Goal: Information Seeking & Learning: Understand process/instructions

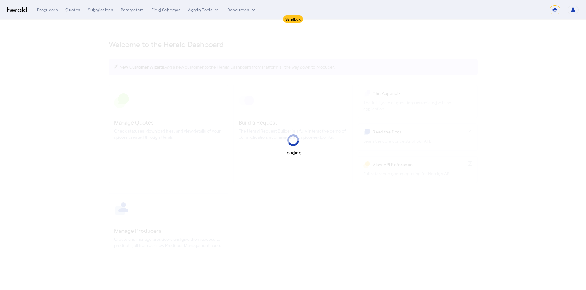
select select "*******"
select select "pfm_2v8p_herald_api"
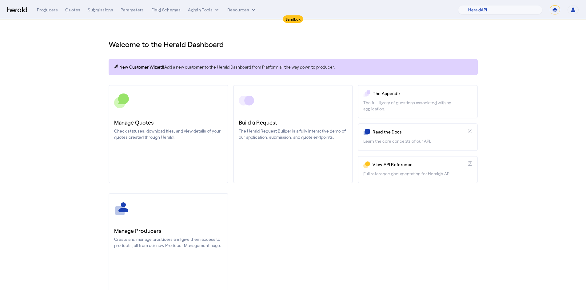
click at [557, 5] on select "**********" at bounding box center [555, 9] width 10 height 9
select select "**********"
click at [550, 5] on select "**********" at bounding box center [555, 9] width 10 height 9
click at [497, 10] on select "1Fort Affinity Risk Billy BindHQ Bunker CRC Campus Coverage Citadel Fifthwall F…" at bounding box center [512, 9] width 61 height 9
select select "pfm_h3db_crc"
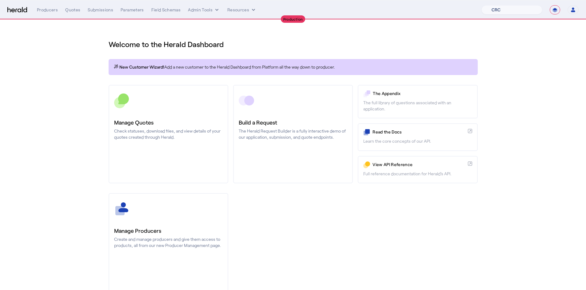
click at [482, 5] on select "1Fort Affinity Risk Billy BindHQ Bunker CRC Campus Coverage Citadel Fifthwall F…" at bounding box center [512, 9] width 61 height 9
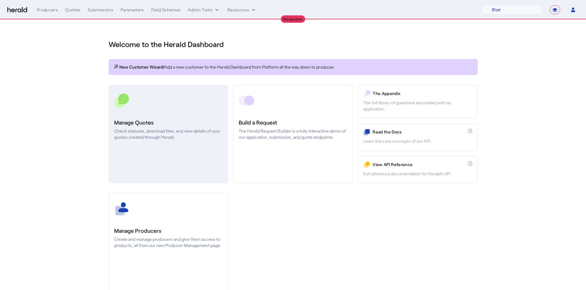
click at [180, 122] on h3 "Manage Quotes" at bounding box center [168, 122] width 109 height 9
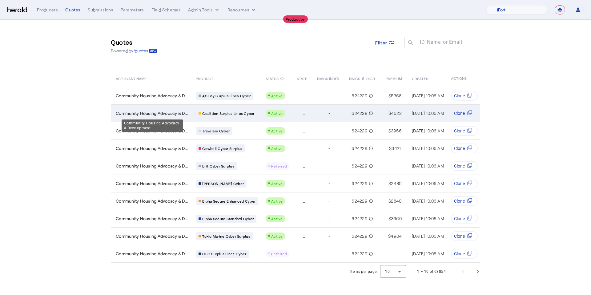
click at [160, 115] on span "Community Housing Advocacy & D..." at bounding box center [152, 113] width 73 height 6
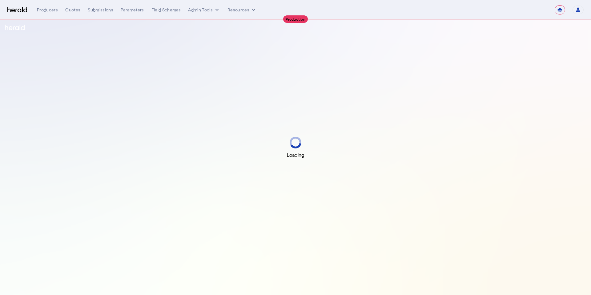
select select "**********"
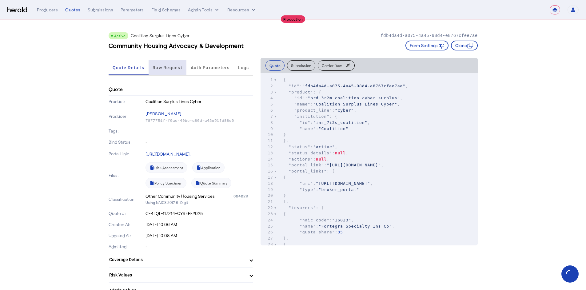
click at [173, 72] on span "Raw Request" at bounding box center [168, 67] width 30 height 15
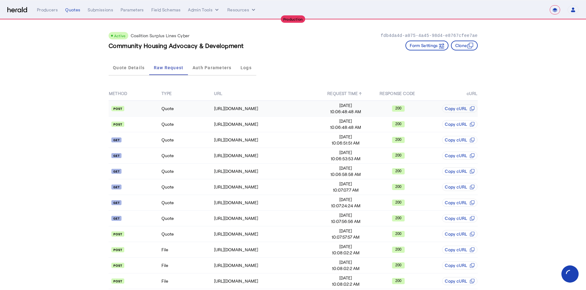
click at [165, 105] on td "Quote" at bounding box center [187, 109] width 53 height 16
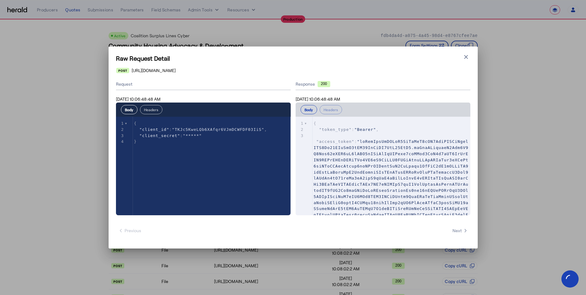
click at [152, 107] on button "Headers" at bounding box center [151, 109] width 22 height 9
click at [127, 112] on button "Body" at bounding box center [129, 109] width 17 height 9
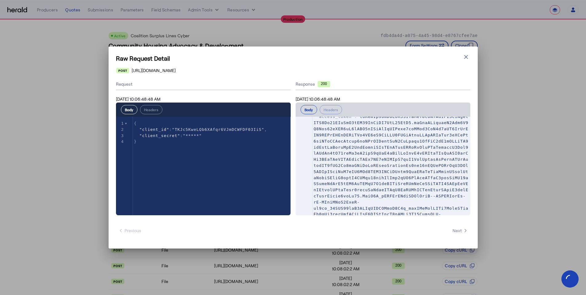
scroll to position [61, 0]
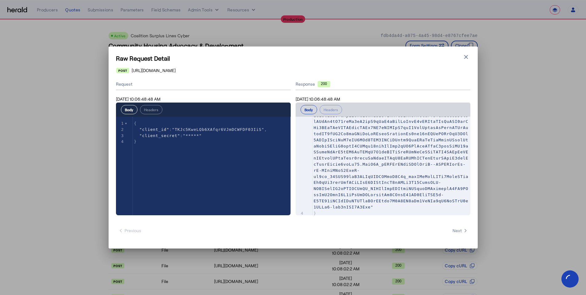
click at [468, 51] on div "Raw Request Detail Close modal [URL][DOMAIN_NAME] Request [DATE] 10:06:48:48 AM…" at bounding box center [293, 147] width 369 height 202
click at [464, 57] on icon "button" at bounding box center [466, 57] width 6 height 6
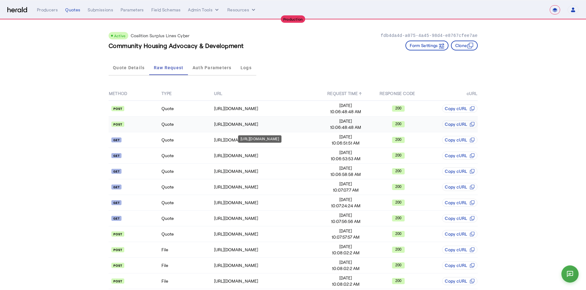
click at [269, 123] on div "[URL][DOMAIN_NAME]" at bounding box center [266, 124] width 105 height 6
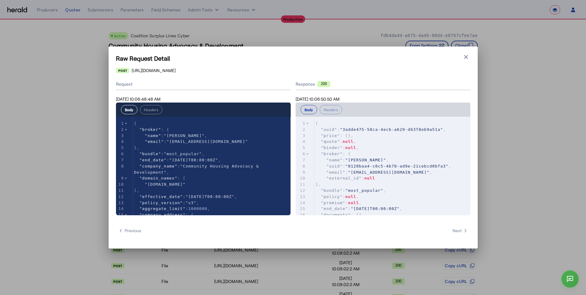
click at [156, 115] on div "Body Headers" at bounding box center [203, 110] width 175 height 14
click at [156, 113] on button "Headers" at bounding box center [151, 109] width 22 height 9
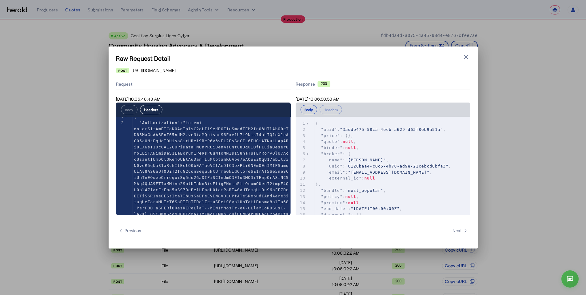
scroll to position [0, 0]
click at [130, 107] on button "Body" at bounding box center [129, 109] width 17 height 9
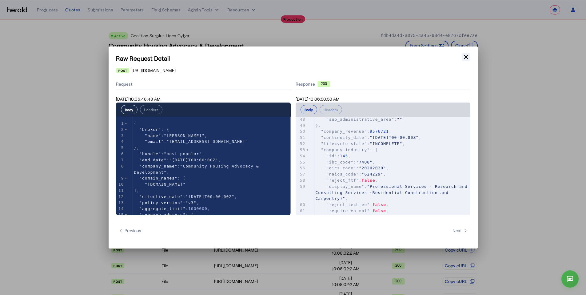
click at [467, 56] on icon "button" at bounding box center [466, 57] width 4 height 4
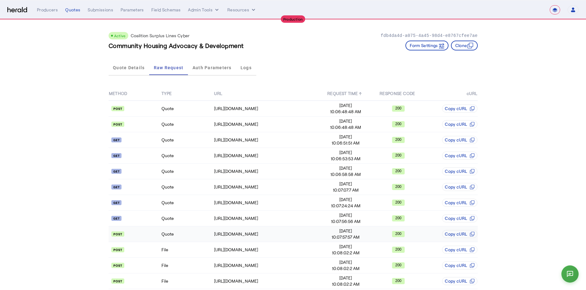
scroll to position [1, 0]
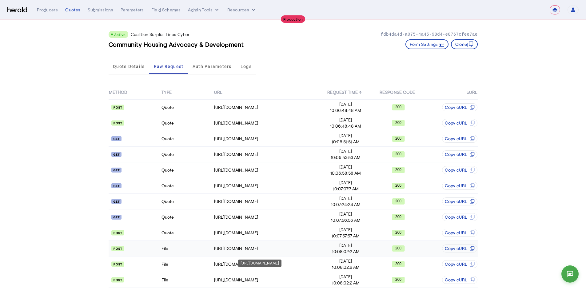
click at [269, 251] on div "[URL][DOMAIN_NAME]" at bounding box center [266, 249] width 105 height 6
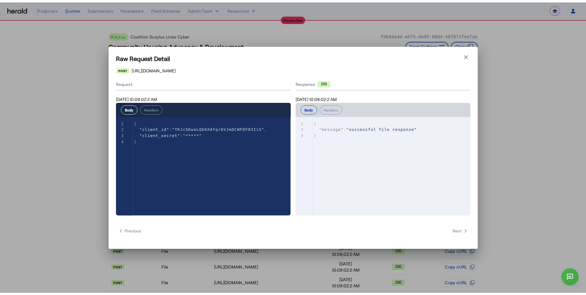
scroll to position [0, 0]
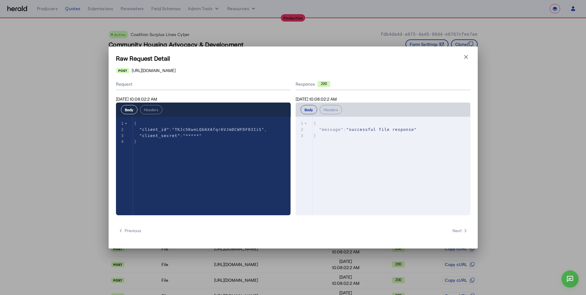
click at [265, 278] on div "Raw Request Detail Close modal [URL][DOMAIN_NAME] Request [DATE] 10:08:02:2 AM …" at bounding box center [293, 147] width 586 height 295
click at [468, 55] on icon "button" at bounding box center [466, 57] width 4 height 4
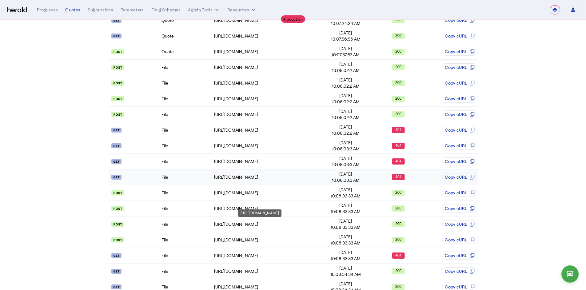
scroll to position [183, 0]
click at [312, 175] on div "[URL][DOMAIN_NAME]" at bounding box center [266, 177] width 105 height 6
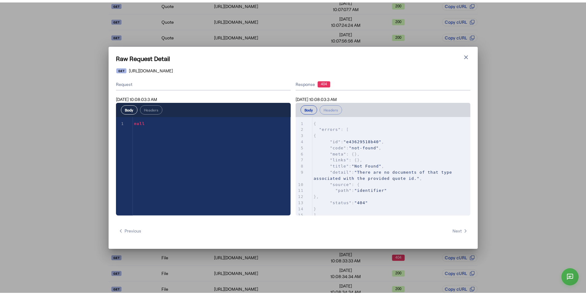
scroll to position [0, 0]
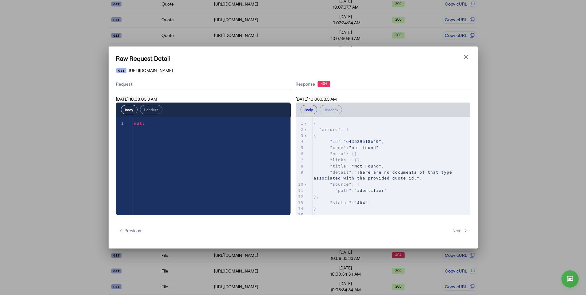
drag, startPoint x: 525, startPoint y: 153, endPoint x: 500, endPoint y: 139, distance: 28.3
click at [524, 152] on div "Raw Request Detail Close modal [URL][DOMAIN_NAME] Request [DATE] 10:08:03:3 AM …" at bounding box center [293, 147] width 586 height 295
click at [465, 59] on icon "button" at bounding box center [466, 57] width 6 height 6
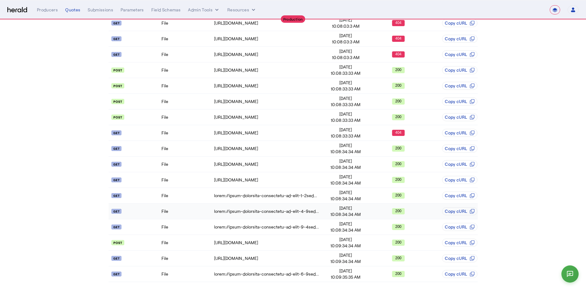
scroll to position [306, 0]
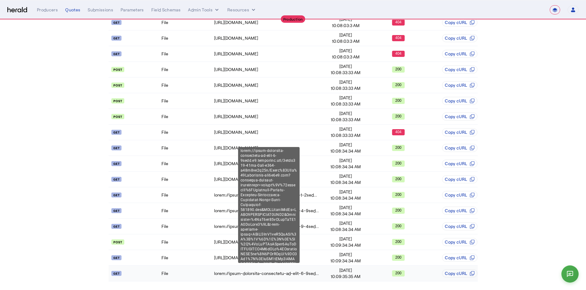
click at [242, 276] on div at bounding box center [266, 274] width 105 height 6
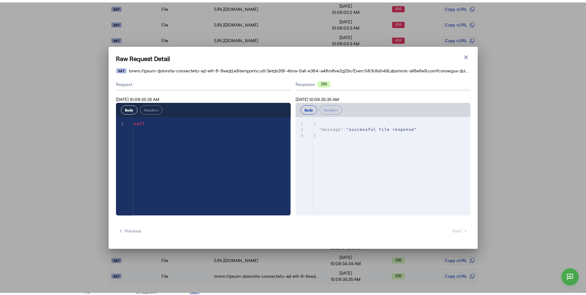
scroll to position [0, 0]
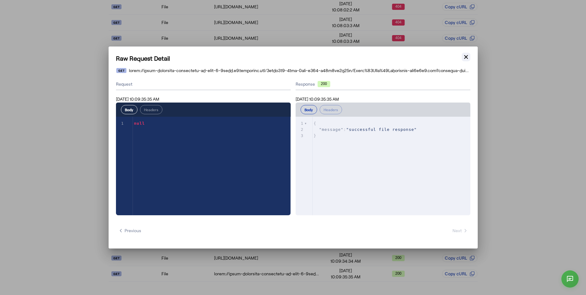
click at [467, 55] on icon "button" at bounding box center [466, 57] width 4 height 4
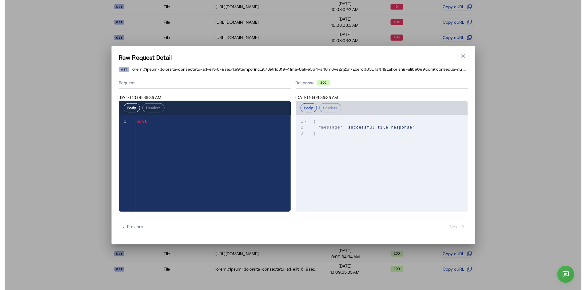
scroll to position [306, 0]
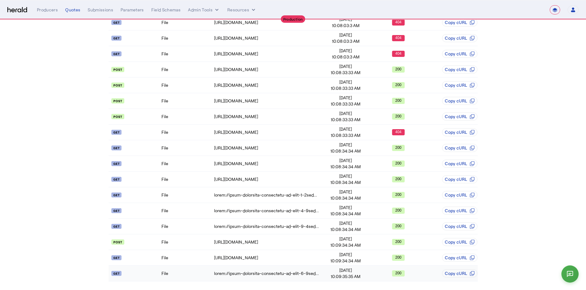
click at [197, 276] on td "File" at bounding box center [187, 274] width 53 height 16
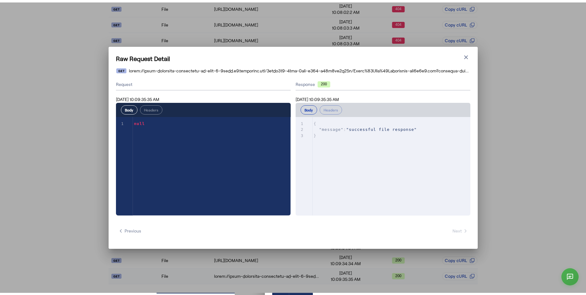
scroll to position [0, 0]
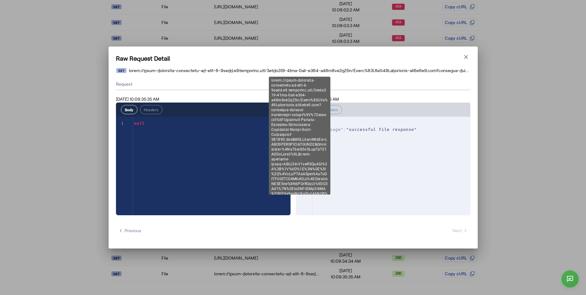
click at [457, 70] on span at bounding box center [299, 70] width 341 height 6
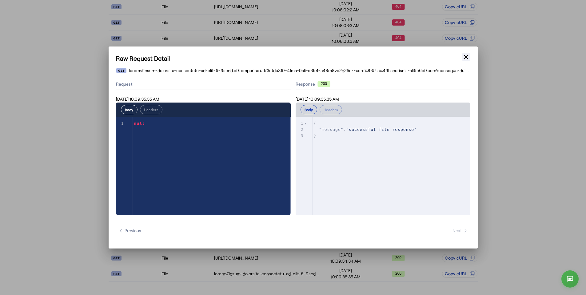
click at [467, 57] on icon "button" at bounding box center [466, 57] width 4 height 4
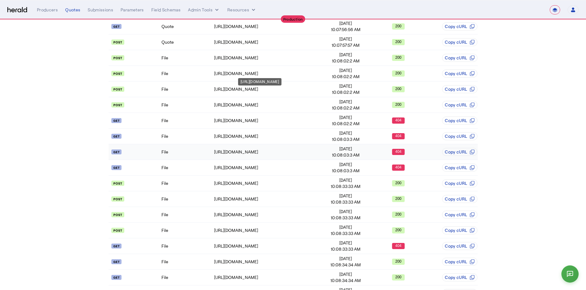
scroll to position [183, 0]
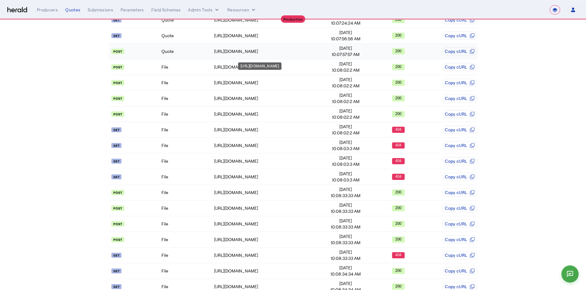
click at [243, 57] on td "[URL][DOMAIN_NAME]" at bounding box center [267, 52] width 106 height 16
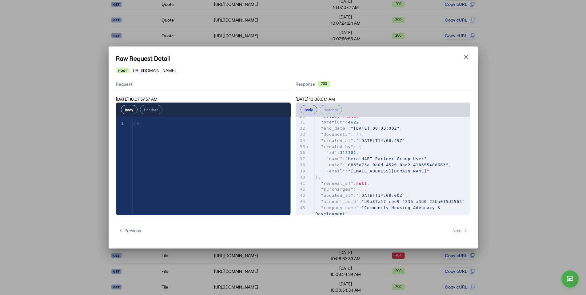
scroll to position [125, 0]
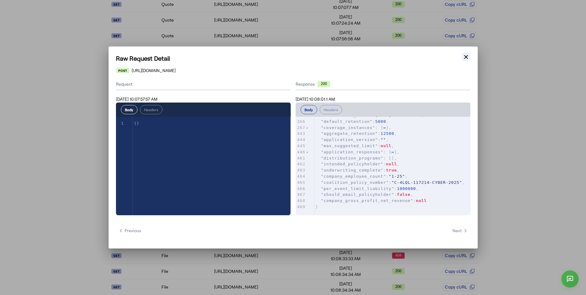
click at [468, 56] on icon "button" at bounding box center [466, 57] width 6 height 6
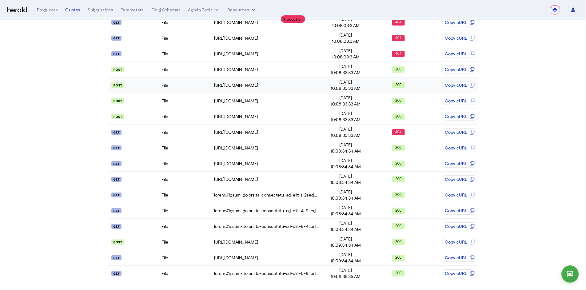
drag, startPoint x: 547, startPoint y: 107, endPoint x: 399, endPoint y: 89, distance: 149.1
click at [547, 107] on app-quote-details "Active Coalition Surplus Lines Cyber fdb4da4d-a075-4a45-98d4-e8767cfee7ae Commu…" at bounding box center [293, 2] width 586 height 577
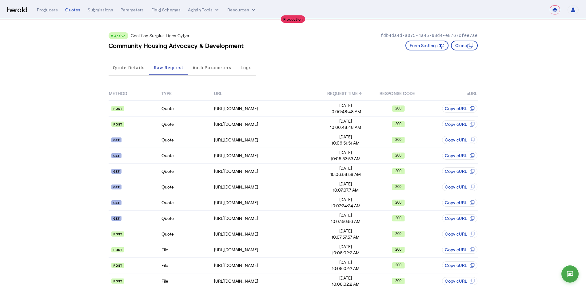
click at [271, 45] on div "Community Housing Advocacy & Development Form Settings Clone" at bounding box center [293, 46] width 369 height 10
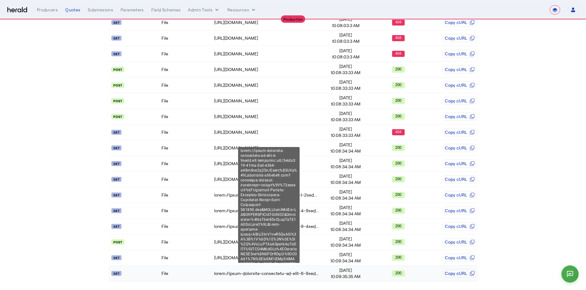
click at [247, 277] on td at bounding box center [267, 274] width 106 height 16
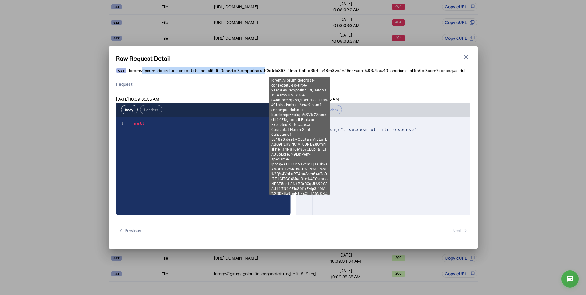
drag, startPoint x: 141, startPoint y: 73, endPoint x: 271, endPoint y: 72, distance: 130.8
click at [271, 72] on span at bounding box center [299, 70] width 341 height 6
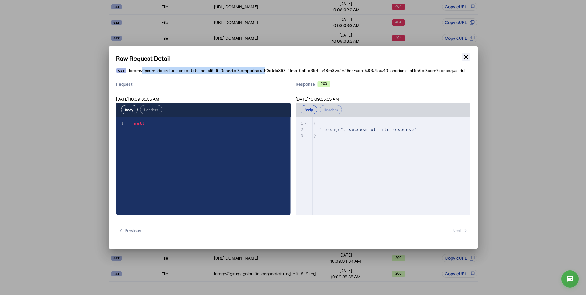
click at [464, 57] on icon "button" at bounding box center [466, 57] width 6 height 6
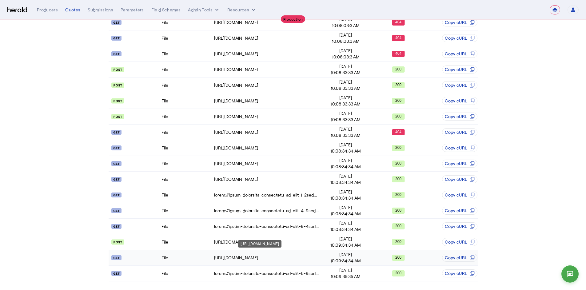
click at [228, 259] on div "[URL][DOMAIN_NAME]" at bounding box center [266, 258] width 105 height 6
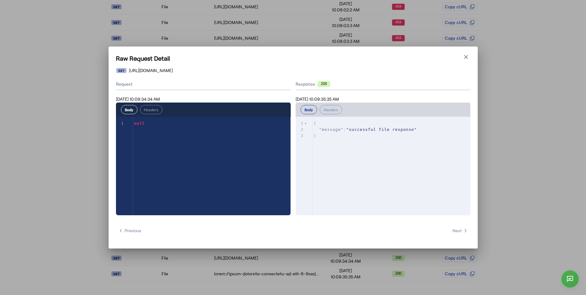
drag, startPoint x: 382, startPoint y: 71, endPoint x: 311, endPoint y: 73, distance: 71.4
click at [311, 73] on div "[URL][DOMAIN_NAME]" at bounding box center [293, 70] width 354 height 6
click at [463, 53] on button "Close modal" at bounding box center [466, 57] width 9 height 9
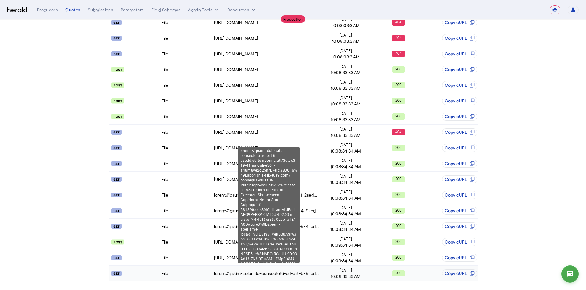
click at [254, 269] on td at bounding box center [267, 274] width 106 height 16
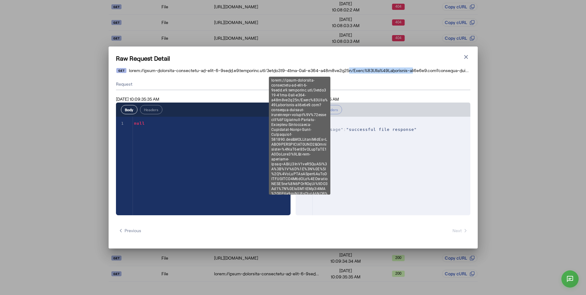
drag, startPoint x: 360, startPoint y: 73, endPoint x: 430, endPoint y: 69, distance: 70.0
click at [430, 69] on span at bounding box center [299, 70] width 341 height 6
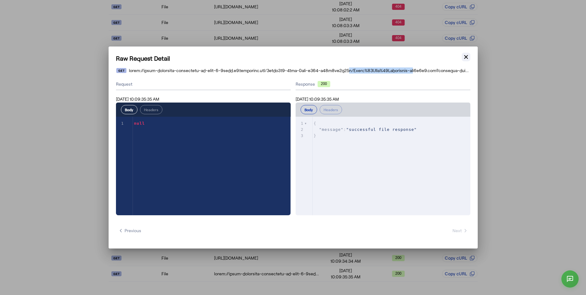
click at [465, 57] on icon "button" at bounding box center [466, 57] width 6 height 6
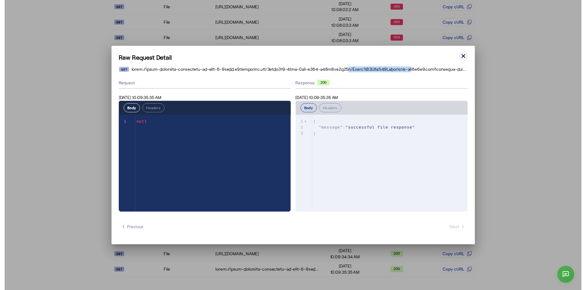
scroll to position [306, 0]
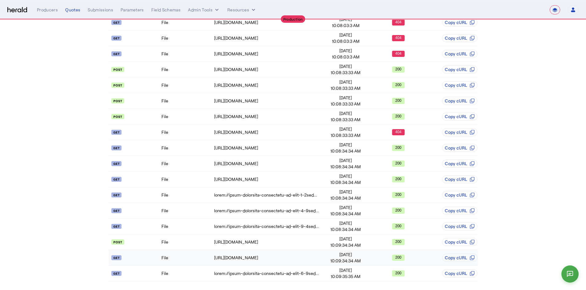
click at [192, 258] on td "File" at bounding box center [187, 258] width 53 height 16
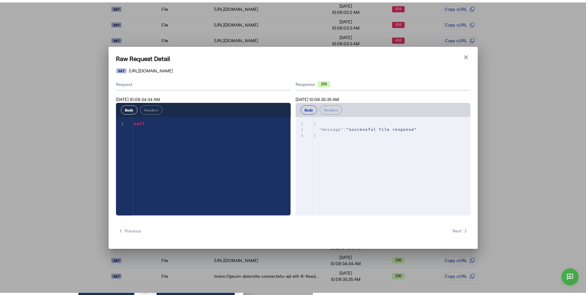
scroll to position [0, 0]
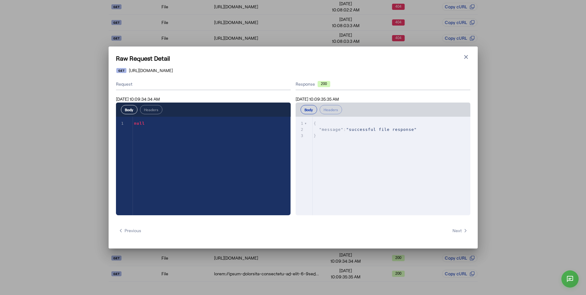
click at [195, 286] on div "Raw Request Detail Close modal [URL][DOMAIN_NAME] Request [DATE] 10:09:34:34 AM…" at bounding box center [293, 147] width 586 height 295
click at [465, 63] on div "Raw Request Detail Close modal [URL][DOMAIN_NAME] Request [DATE] 10:09:34:34 AM…" at bounding box center [293, 147] width 369 height 202
click at [465, 60] on button "Close modal" at bounding box center [466, 57] width 9 height 9
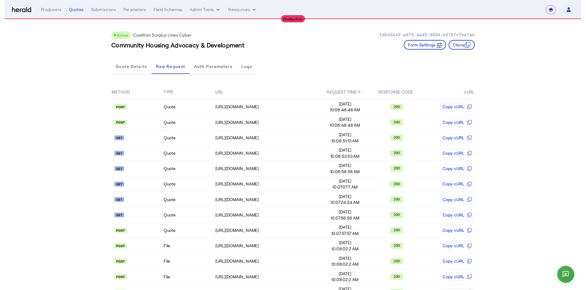
scroll to position [306, 0]
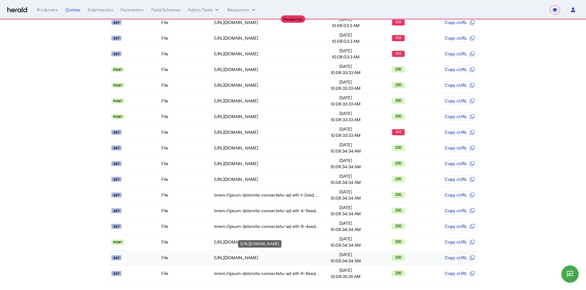
click at [245, 261] on div "[URL][DOMAIN_NAME]" at bounding box center [266, 258] width 105 height 6
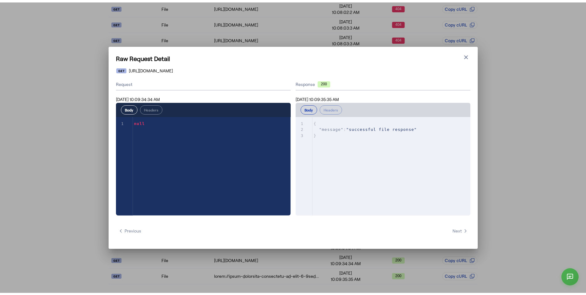
scroll to position [0, 0]
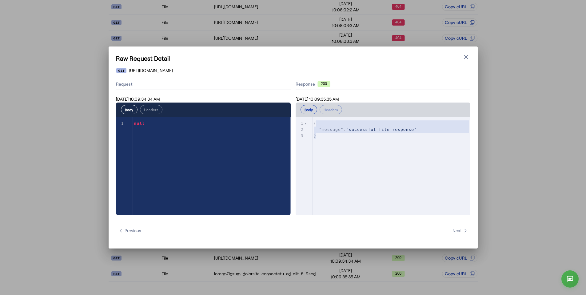
type textarea "**********"
drag, startPoint x: 404, startPoint y: 160, endPoint x: 304, endPoint y: 121, distance: 107.6
click at [304, 121] on div "x 1 { 2 "message" : "successful file response" 3 }" at bounding box center [391, 174] width 190 height 114
click at [462, 58] on button "Close modal" at bounding box center [466, 57] width 9 height 9
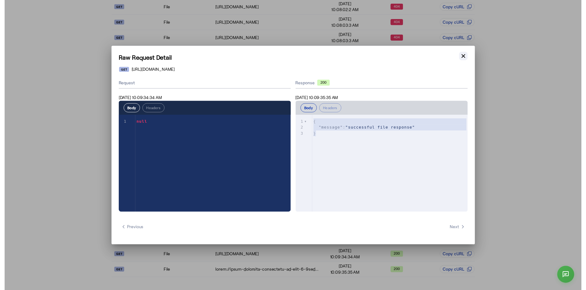
scroll to position [306, 0]
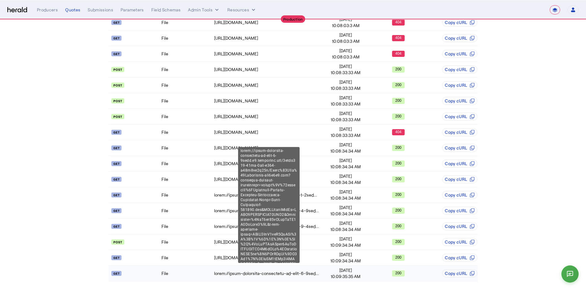
click at [218, 279] on td at bounding box center [267, 274] width 106 height 16
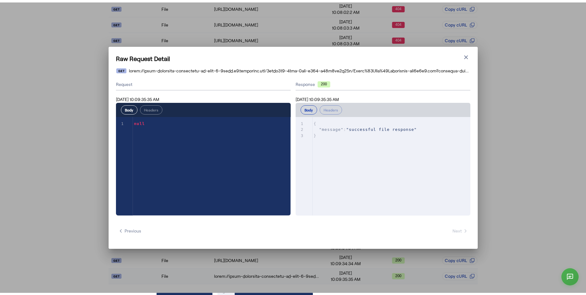
scroll to position [0, 0]
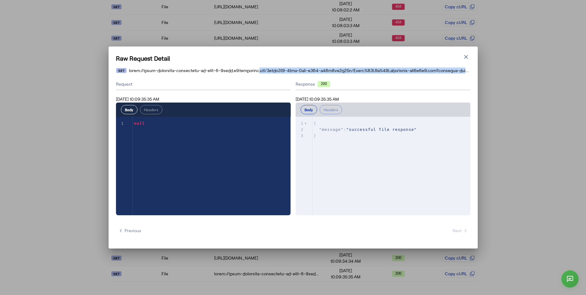
drag, startPoint x: 263, startPoint y: 71, endPoint x: 486, endPoint y: 68, distance: 222.9
click at [486, 68] on div "Raw Request Detail Close modal Request [DATE] 10:09:35:35 AM Body Headers xxxxx…" at bounding box center [293, 147] width 586 height 295
click at [469, 58] on icon "button" at bounding box center [466, 57] width 6 height 6
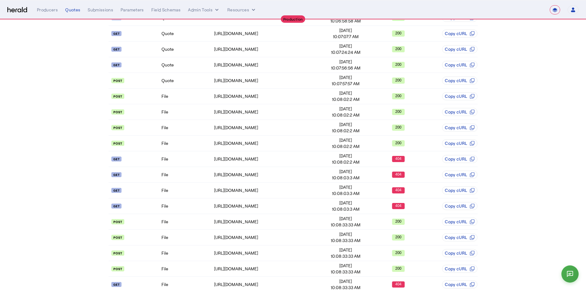
scroll to position [306, 0]
